Goal: Task Accomplishment & Management: Manage account settings

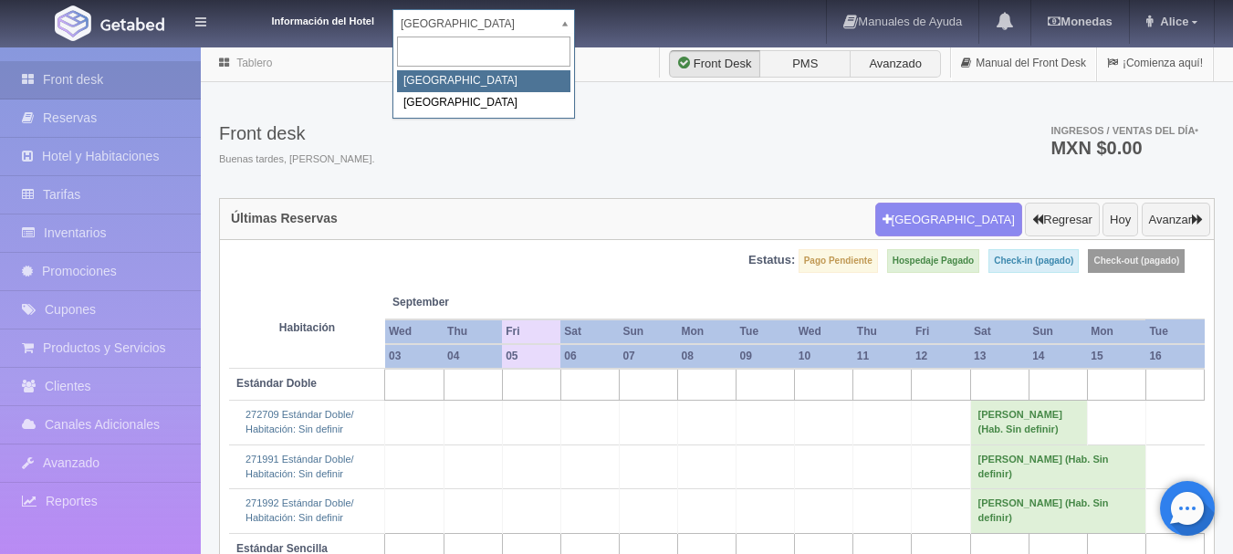
click at [560, 46] on body "Información del Hotel [GEOGRAPHIC_DATA] Campeche [GEOGRAPHIC_DATA] Campeche [GE…" at bounding box center [616, 386] width 1233 height 681
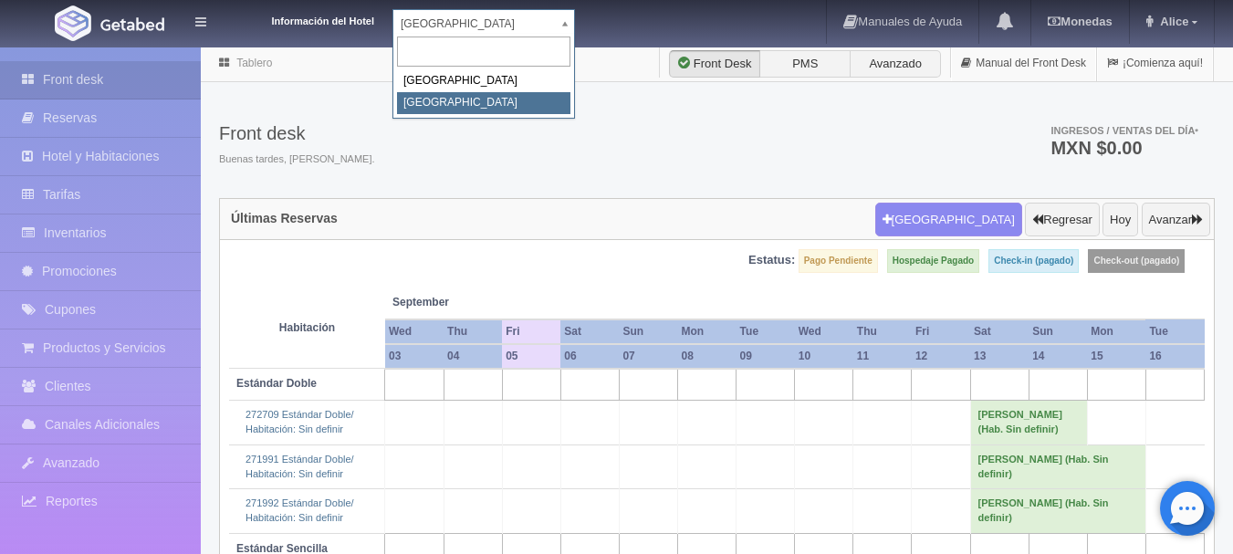
select select "375"
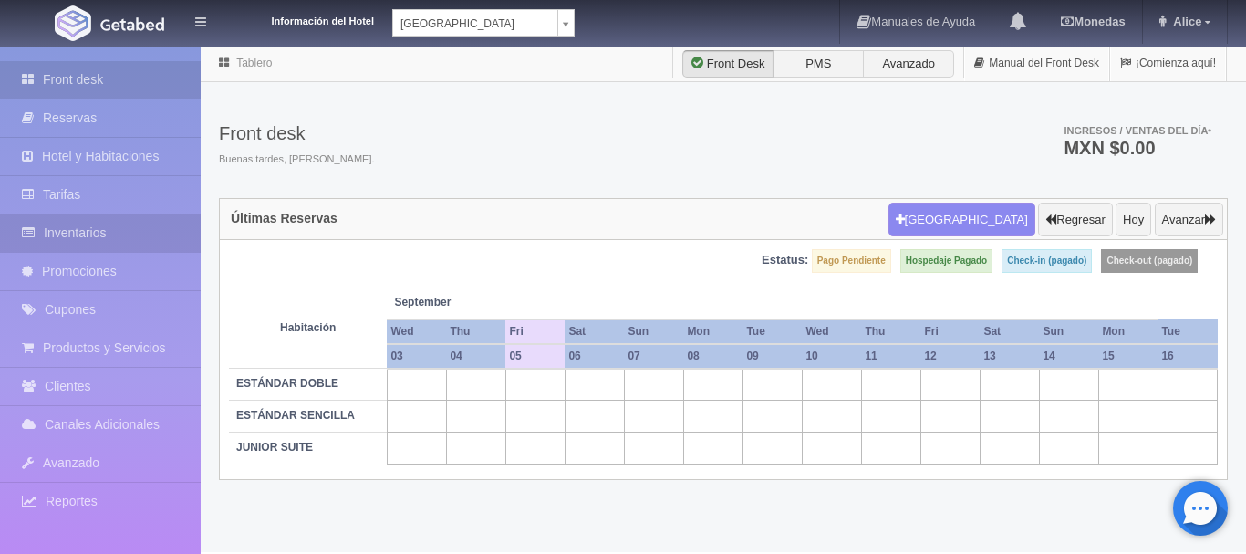
click at [147, 223] on link "Inventarios" at bounding box center [100, 232] width 201 height 37
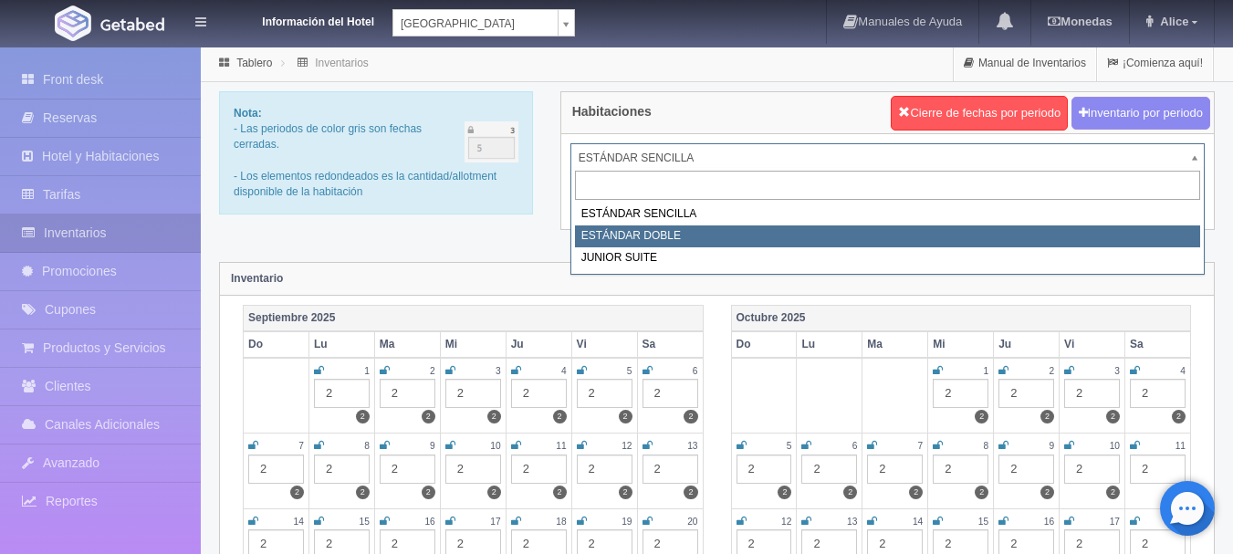
select select "745"
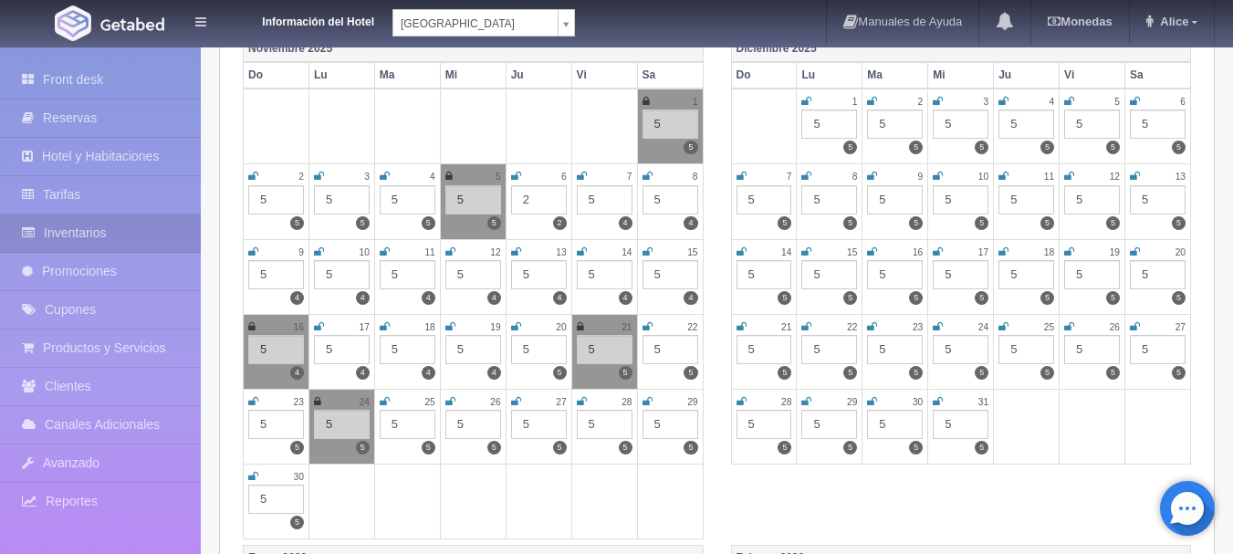
scroll to position [730, 0]
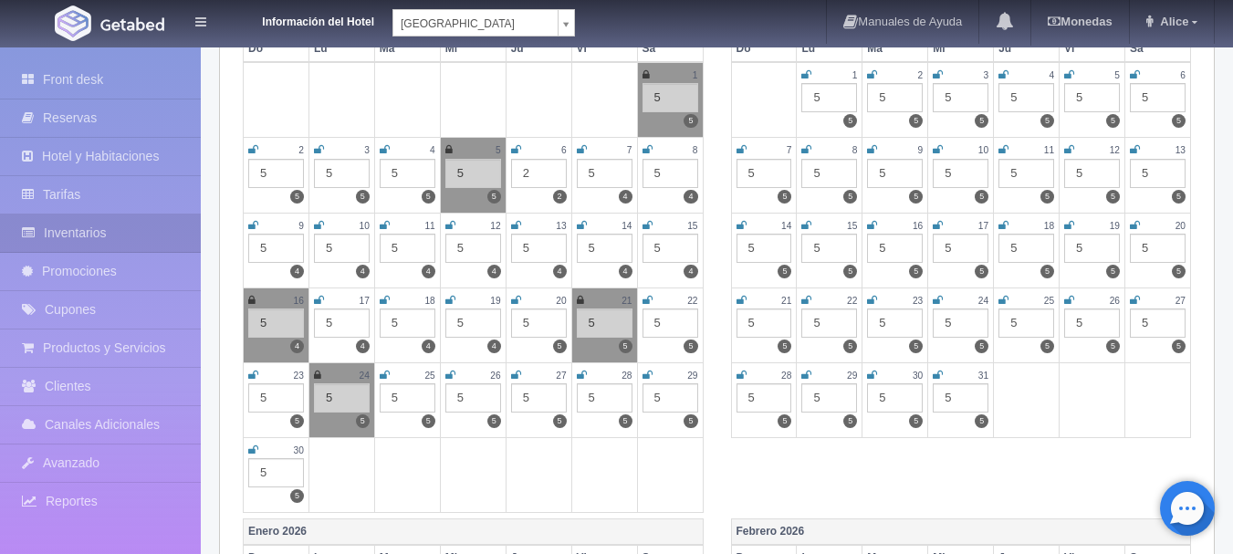
click at [386, 300] on icon at bounding box center [385, 300] width 10 height 11
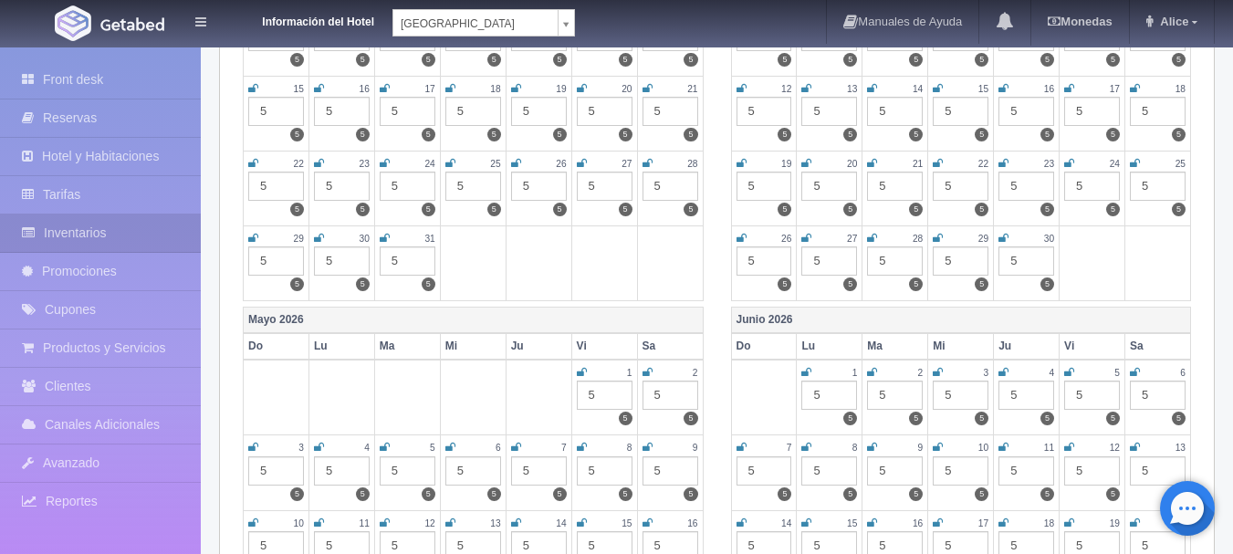
scroll to position [1915, 0]
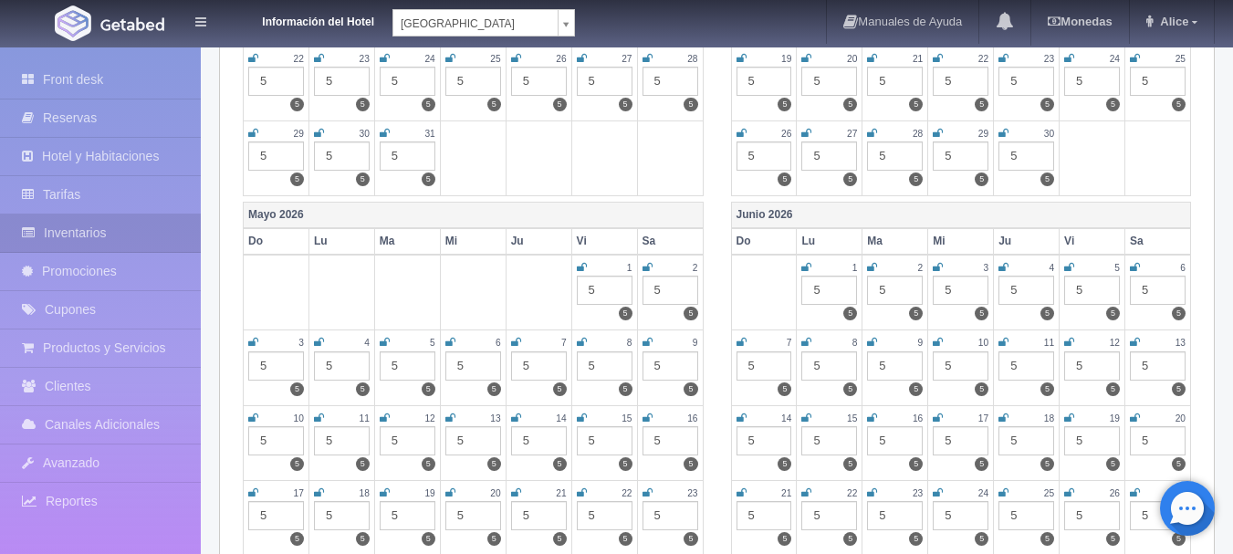
click at [491, 209] on th "Mayo 2026" at bounding box center [474, 216] width 460 height 26
